Goal: Transaction & Acquisition: Purchase product/service

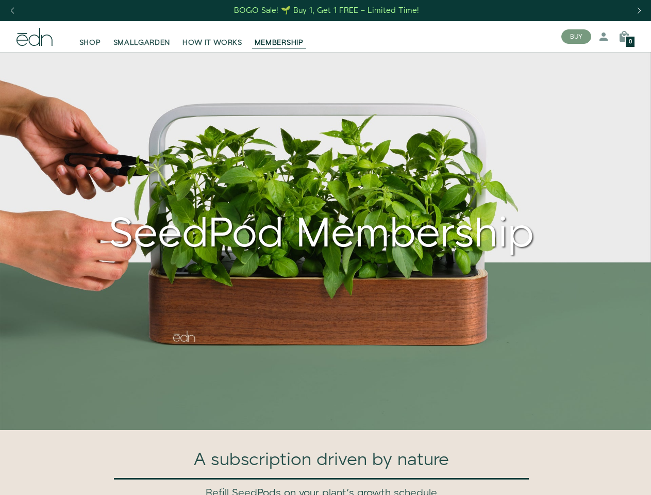
click at [639, 11] on div "Next slide" at bounding box center [639, 10] width 14 height 23
click at [12, 11] on div "Previous slide" at bounding box center [12, 10] width 14 height 23
click at [576, 37] on button "BUY" at bounding box center [576, 36] width 30 height 14
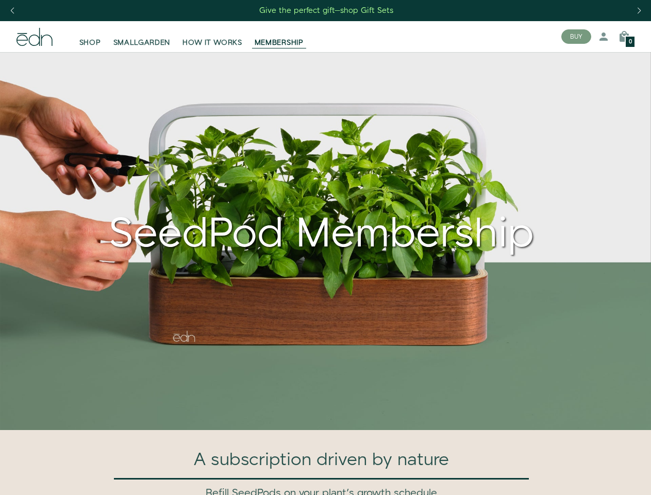
click at [603, 37] on icon at bounding box center [603, 36] width 12 height 12
click at [624, 37] on icon at bounding box center [624, 36] width 12 height 12
click at [624, 37] on div at bounding box center [325, 247] width 651 height 495
